Goal: Transaction & Acquisition: Purchase product/service

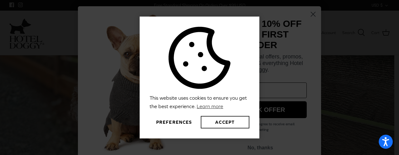
click at [220, 122] on button "Accept" at bounding box center [225, 122] width 49 height 12
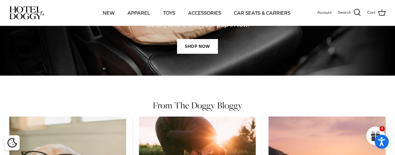
scroll to position [218, 0]
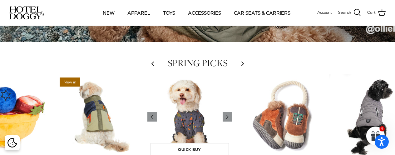
click at [193, 121] on img "Camping Onesie" at bounding box center [189, 116] width 85 height 85
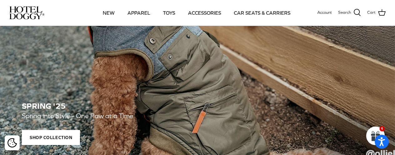
scroll to position [125, 0]
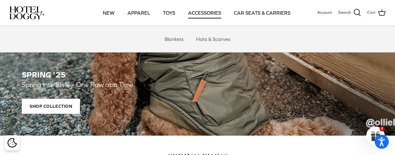
click at [199, 15] on link "ACCESSORIES" at bounding box center [204, 12] width 44 height 21
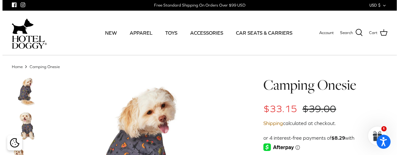
scroll to position [62, 0]
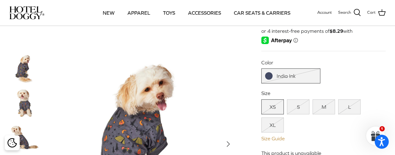
click at [276, 139] on link "Size Guide" at bounding box center [323, 138] width 124 height 6
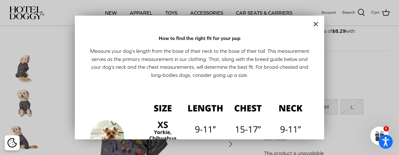
scroll to position [125, 0]
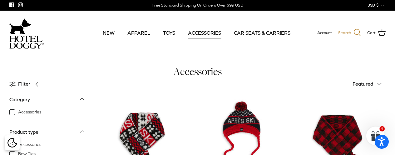
click at [357, 31] on icon at bounding box center [356, 32] width 7 height 7
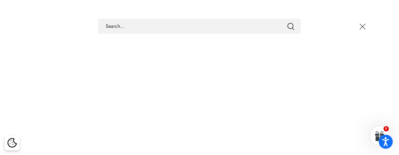
click at [188, 26] on input "Search Store" at bounding box center [199, 26] width 203 height 15
type input "flerry red"
click at [287, 22] on button "Submit" at bounding box center [290, 26] width 7 height 8
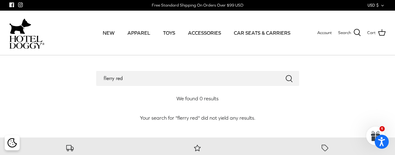
click at [126, 80] on input "flerry red" at bounding box center [197, 78] width 203 height 15
type input "f"
paste input "Hotel Doggy Dog Tank Top, Fiery Red, Small"
type input "Hotel Doggy Dog Tank Top, Fiery Red, Small"
click at [285, 74] on button "Submit" at bounding box center [288, 78] width 7 height 8
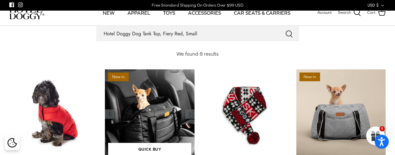
scroll to position [94, 0]
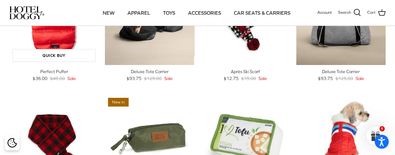
click at [48, 35] on img "Perfect Puffer" at bounding box center [53, 20] width 89 height 89
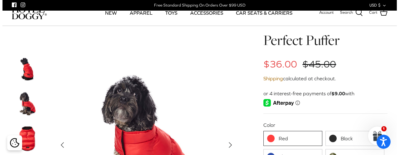
scroll to position [156, 0]
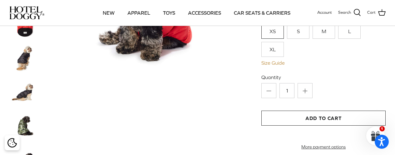
click at [278, 64] on link "Size Guide" at bounding box center [323, 63] width 124 height 6
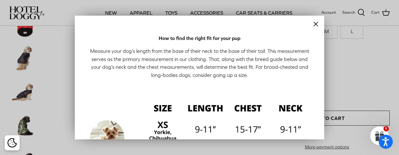
scroll to position [62, 0]
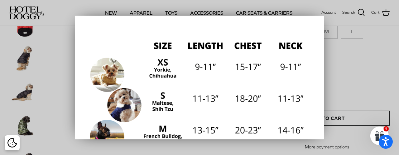
click at [55, 136] on div at bounding box center [199, 77] width 399 height 155
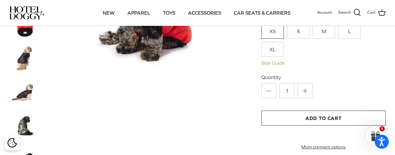
click at [279, 63] on link "Size Guide" at bounding box center [323, 63] width 124 height 6
